Goal: Navigation & Orientation: Find specific page/section

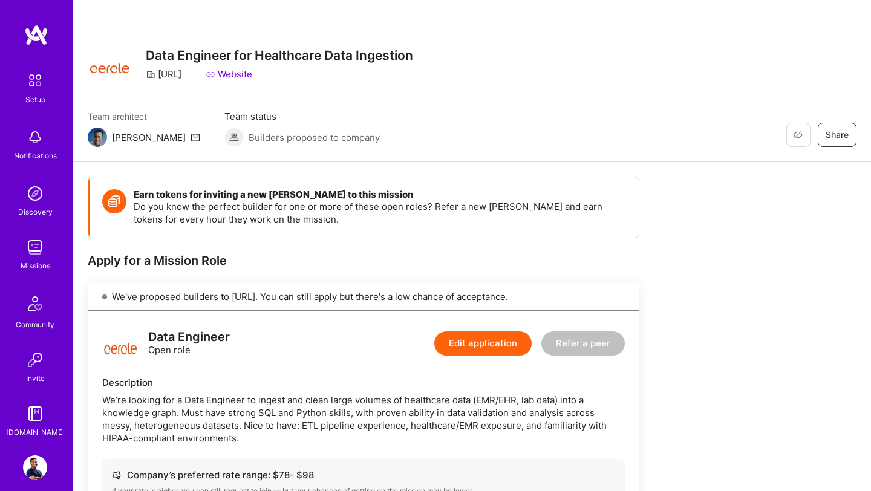
click at [34, 254] on img at bounding box center [35, 247] width 24 height 24
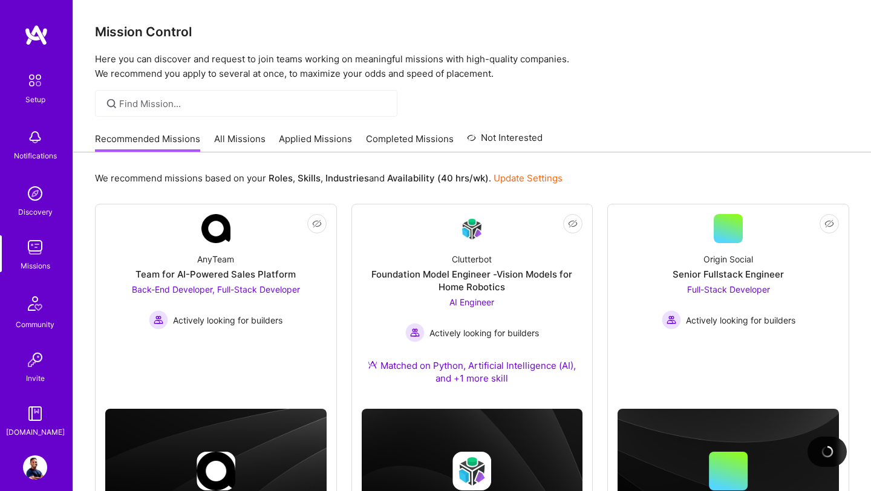
click at [233, 137] on link "All Missions" at bounding box center [239, 142] width 51 height 20
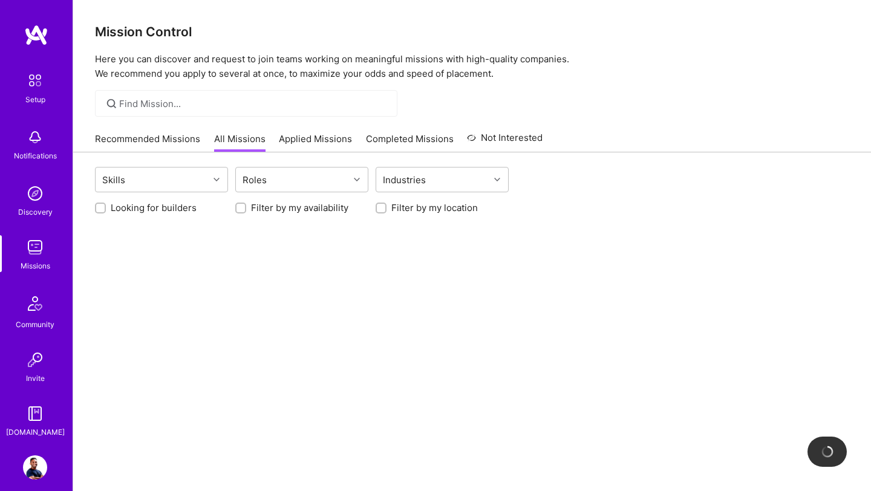
click at [321, 143] on link "Applied Missions" at bounding box center [315, 142] width 73 height 20
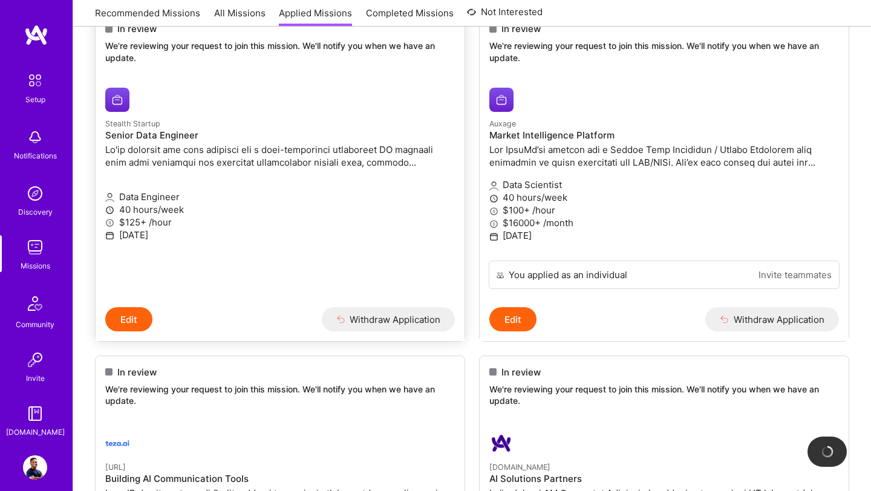
scroll to position [129, 0]
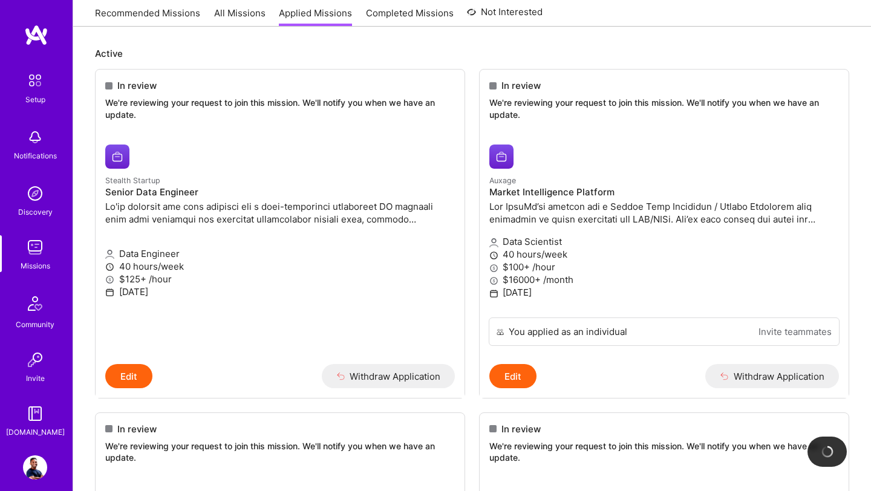
click at [138, 17] on link "Recommended Missions" at bounding box center [147, 17] width 105 height 20
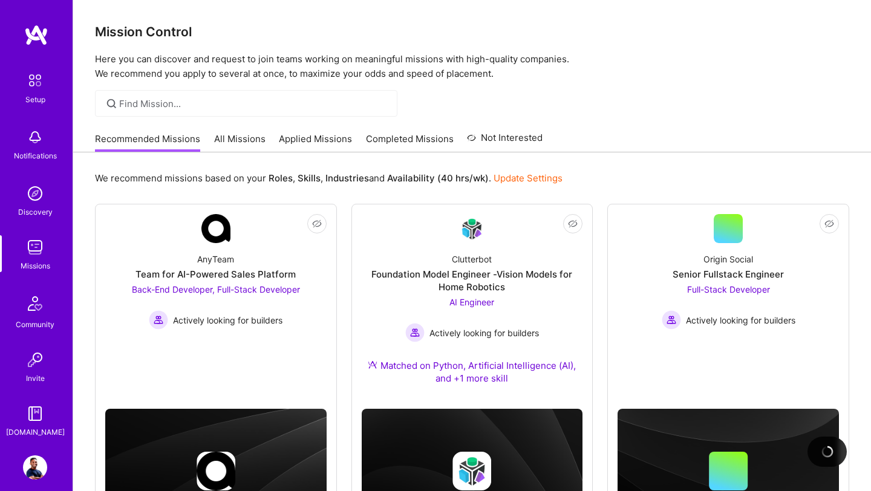
click at [249, 146] on link "All Missions" at bounding box center [239, 142] width 51 height 20
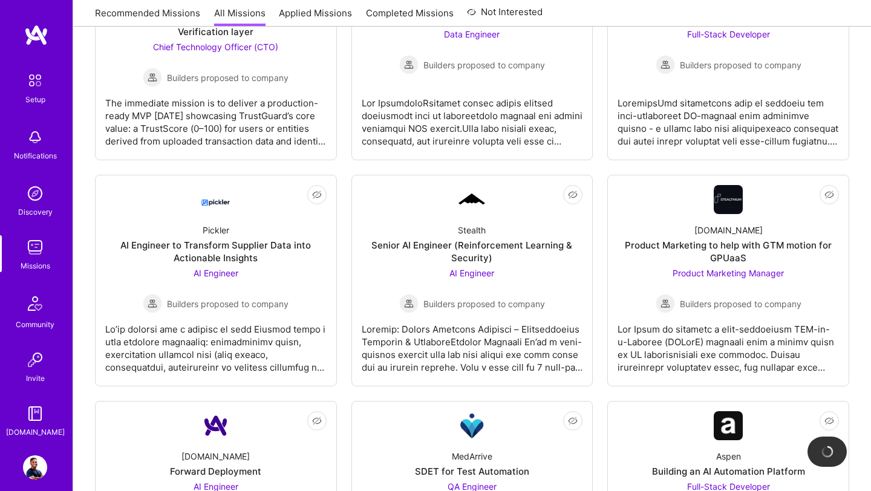
scroll to position [945, 0]
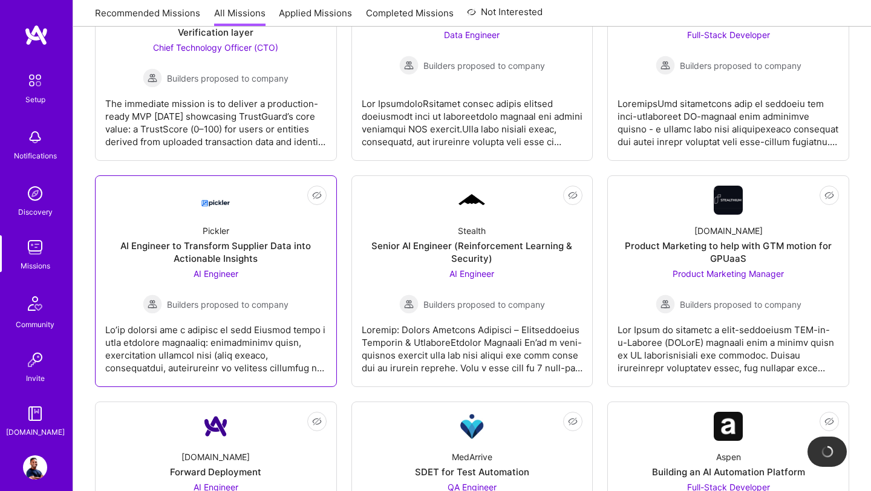
click at [178, 237] on div "Pickler AI Engineer to Transform Supplier Data into Actionable Insights AI Engi…" at bounding box center [215, 264] width 221 height 99
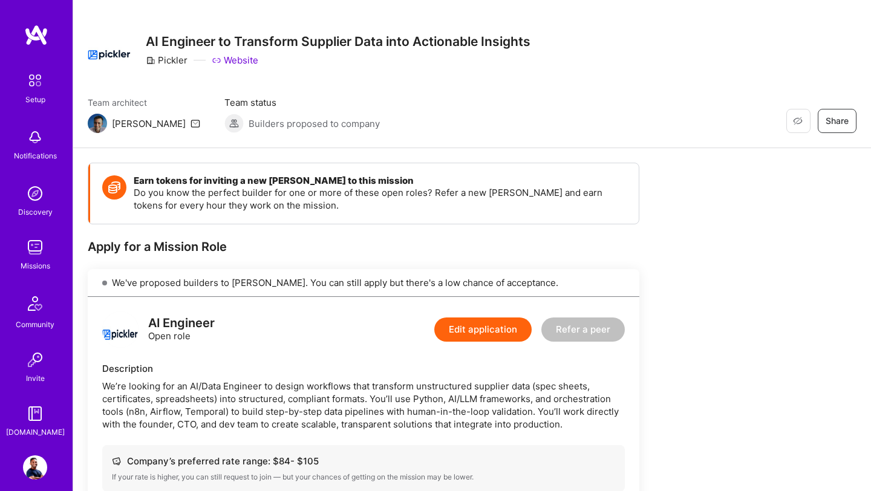
scroll to position [15, 0]
click at [241, 59] on link "Website" at bounding box center [235, 59] width 47 height 13
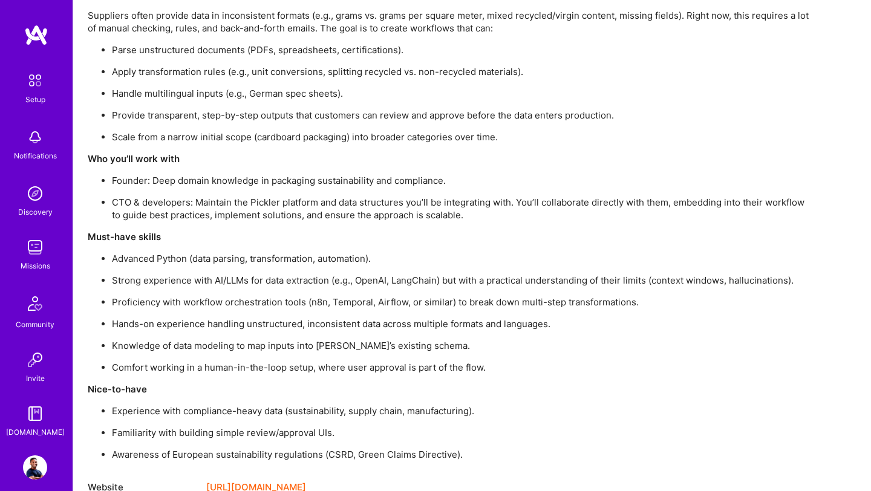
scroll to position [965, 0]
